Goal: Transaction & Acquisition: Book appointment/travel/reservation

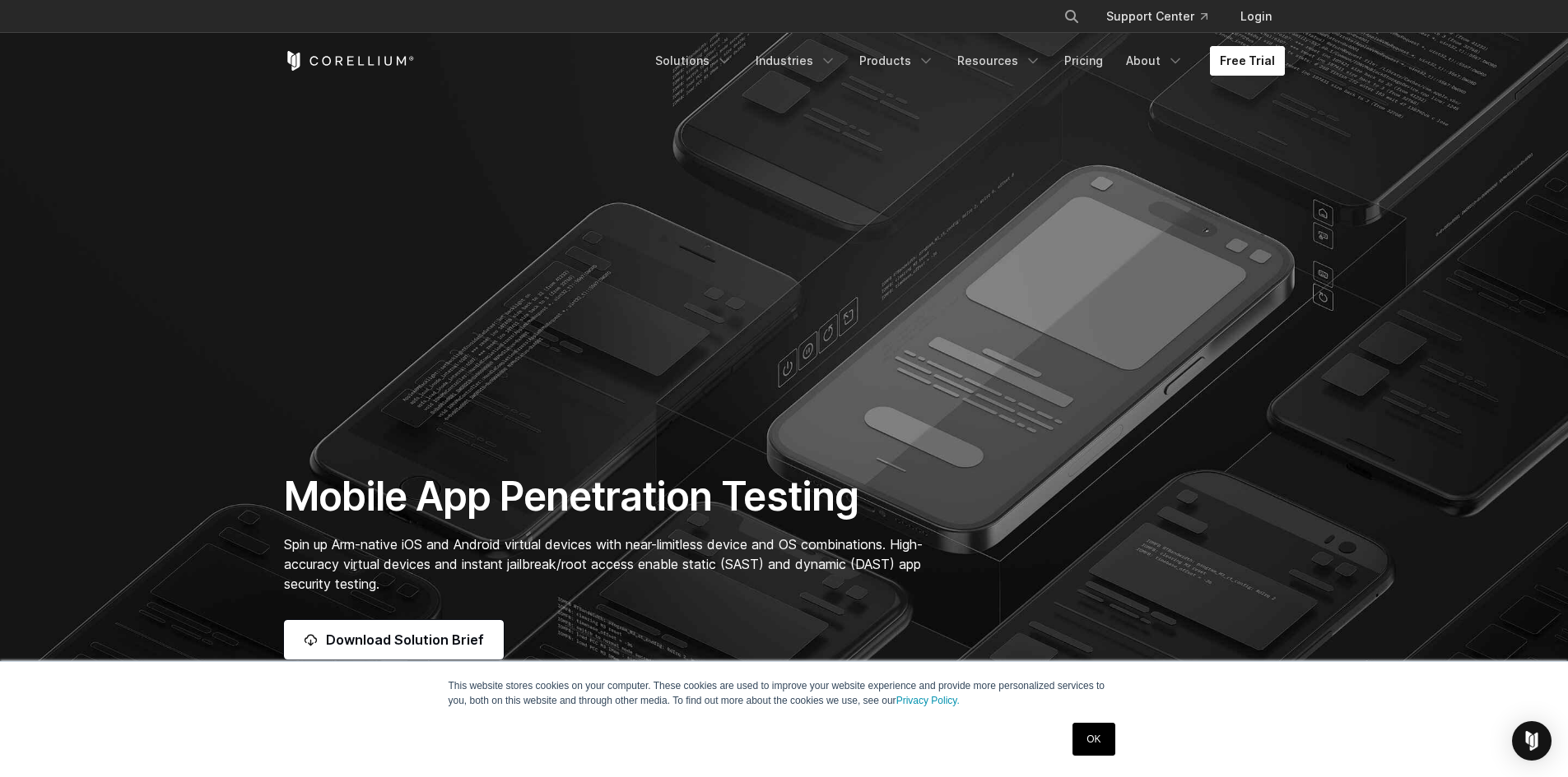
click at [1255, 59] on link "Free Trial" at bounding box center [1248, 61] width 75 height 30
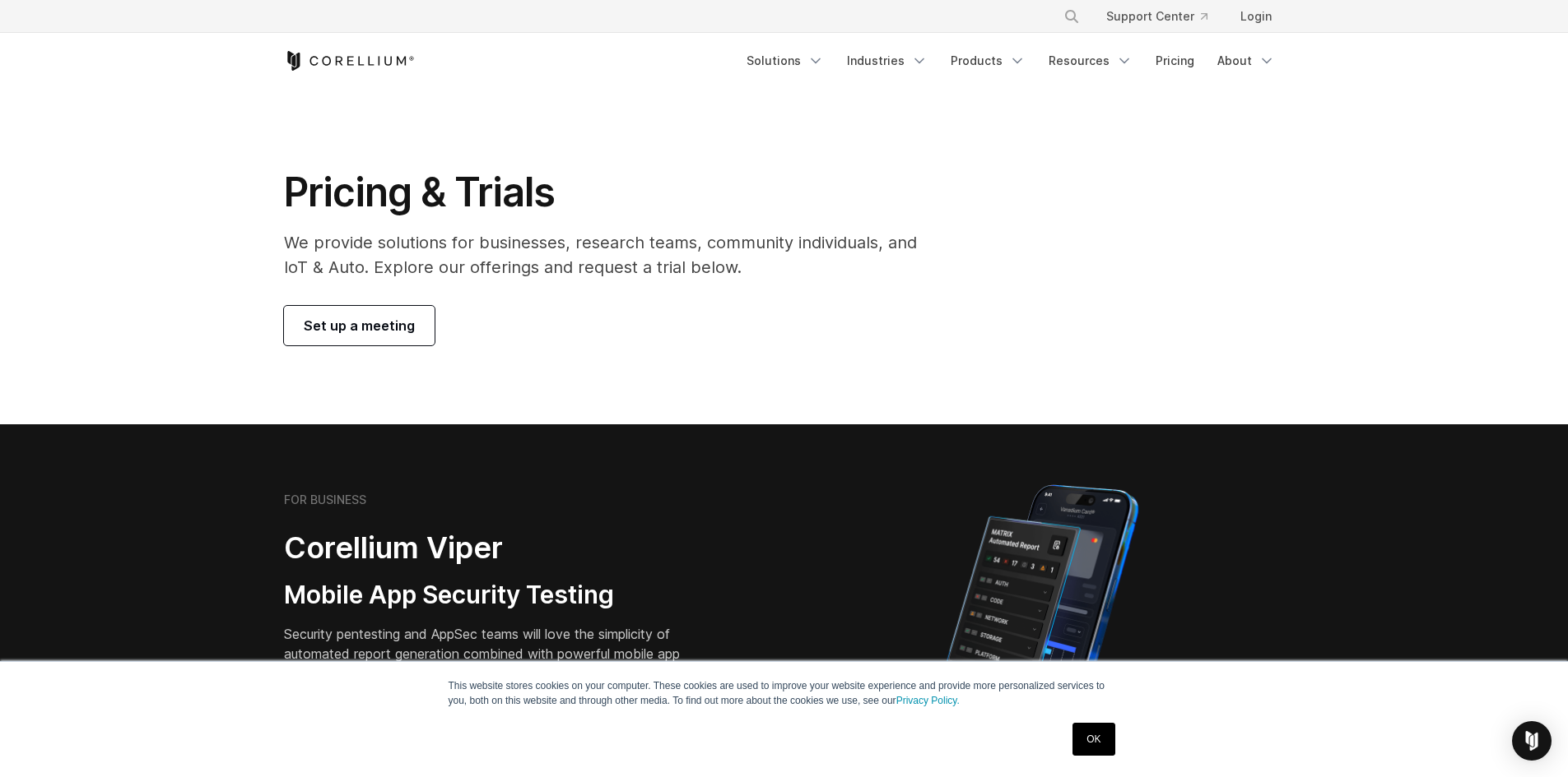
click at [381, 326] on span "Set up a meeting" at bounding box center [359, 326] width 111 height 20
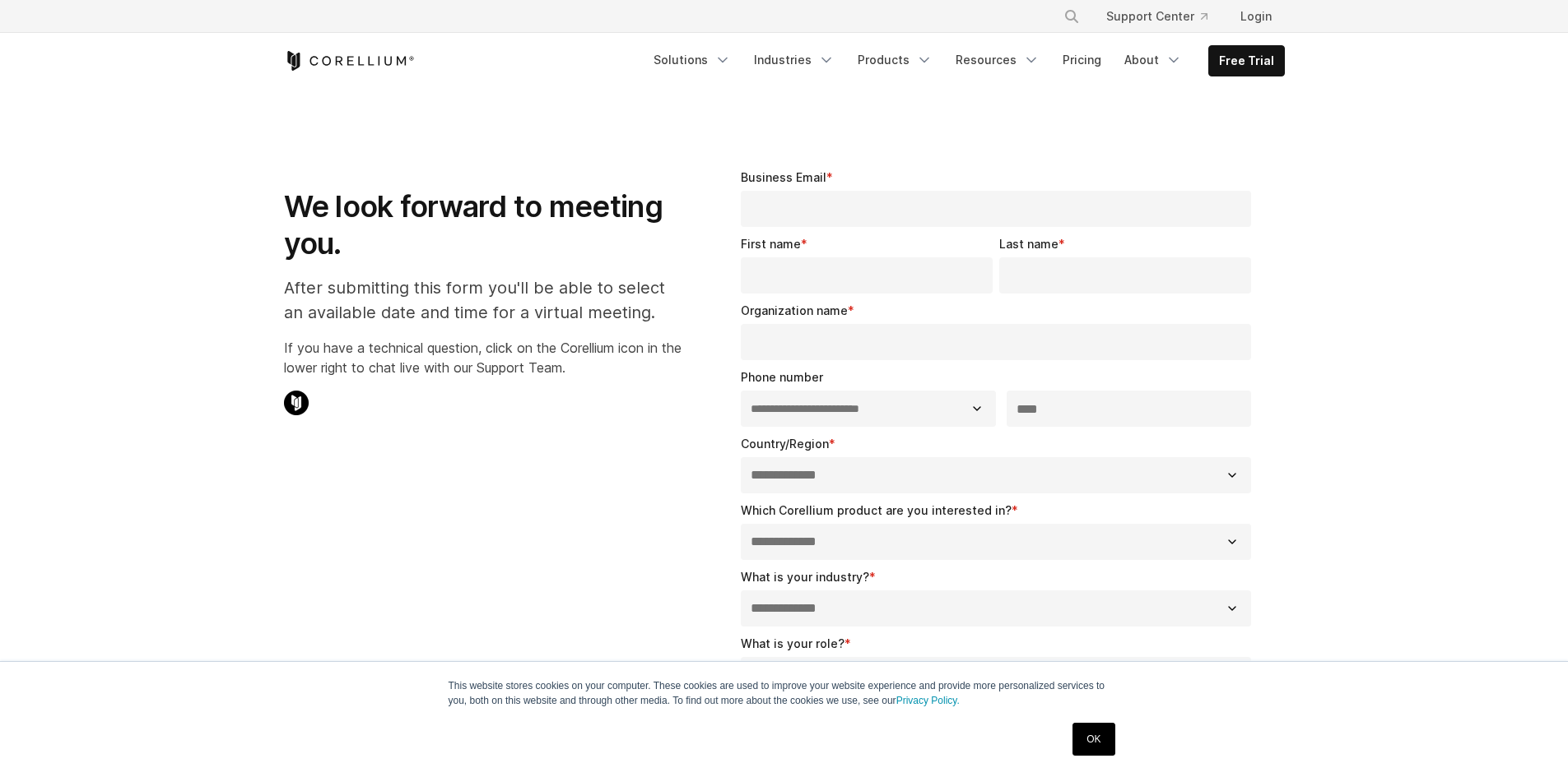
select select "**"
click at [825, 202] on input "Business Email *" at bounding box center [996, 208] width 511 height 36
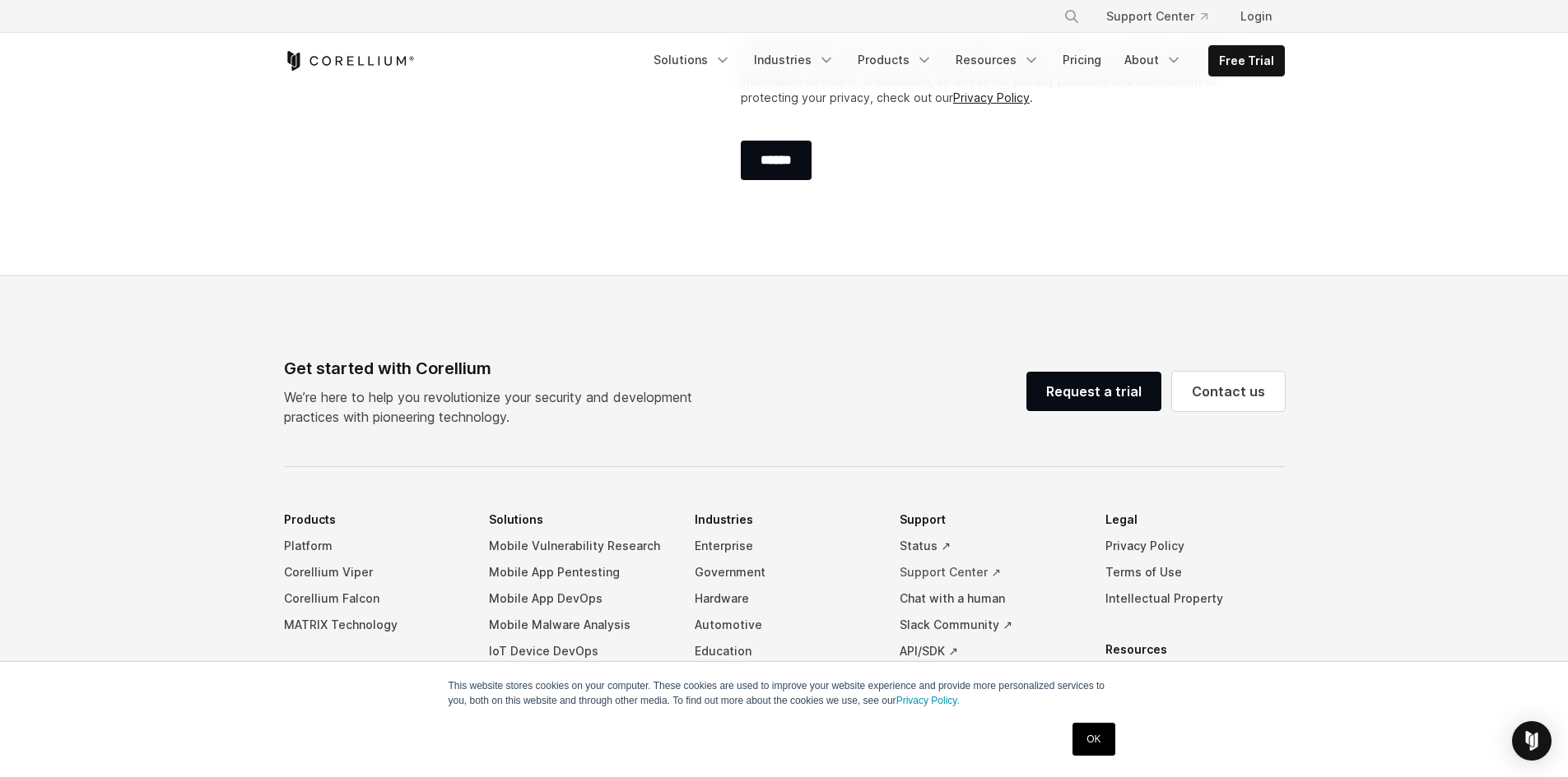
scroll to position [1001, 0]
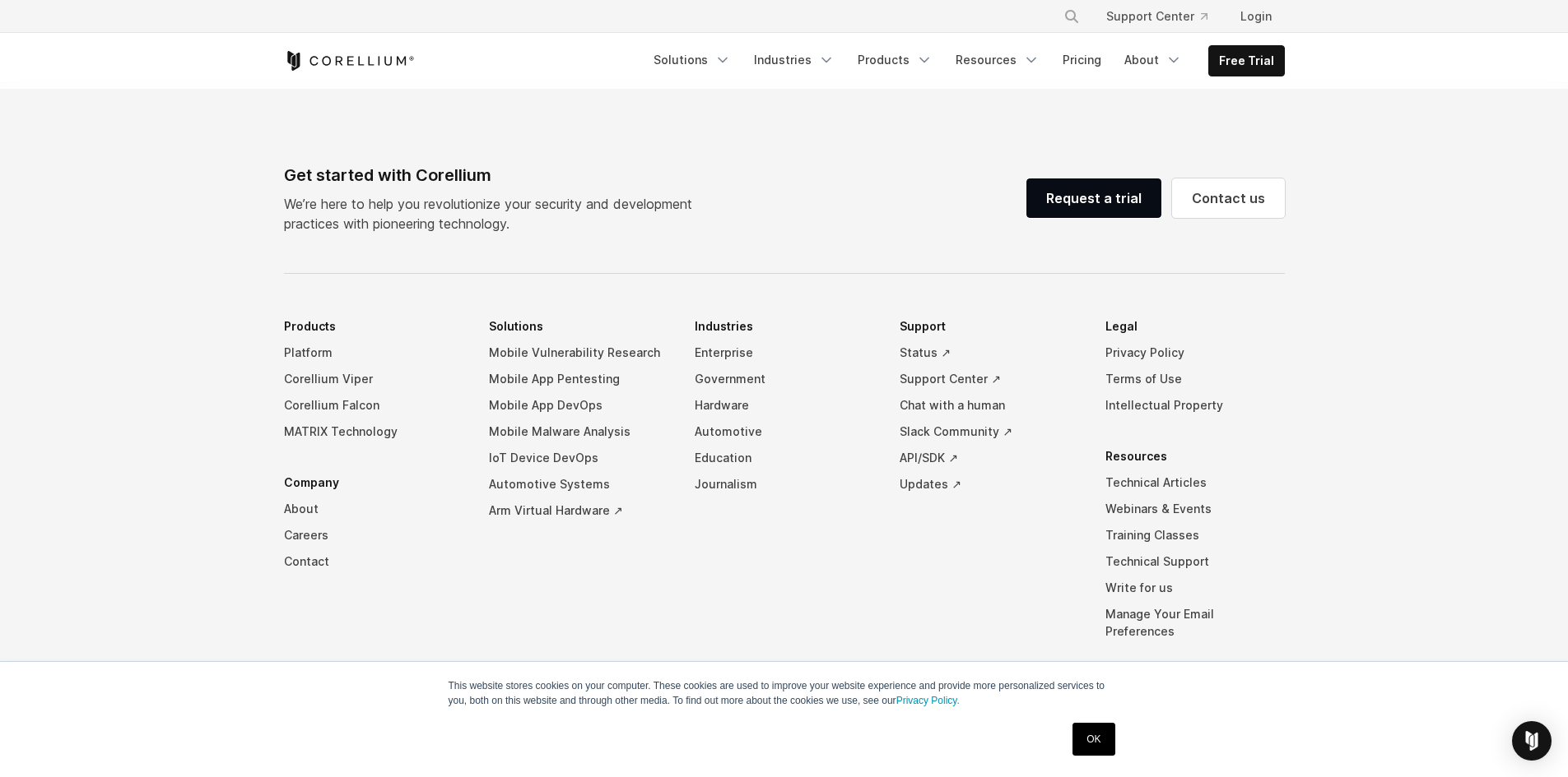
drag, startPoint x: 898, startPoint y: 295, endPoint x: 940, endPoint y: 306, distance: 43.4
click at [939, 302] on div "Get started with Corellium We’re here to help you revolutionize your security a…" at bounding box center [784, 475] width 1034 height 626
drag, startPoint x: 1105, startPoint y: 326, endPoint x: 1146, endPoint y: 330, distance: 41.2
click at [1146, 330] on li "Legal Privacy Policy Terms of Use Intellectual Property" at bounding box center [1194, 366] width 179 height 105
